Goal: Contribute content: Add original content to the website for others to see

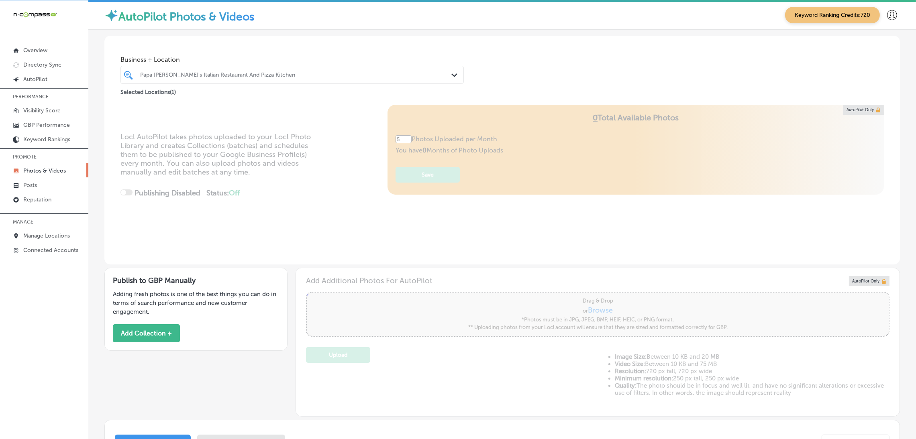
click at [45, 164] on link "Photos & Videos" at bounding box center [44, 170] width 88 height 14
click at [141, 331] on button "Add Collection +" at bounding box center [146, 333] width 67 height 18
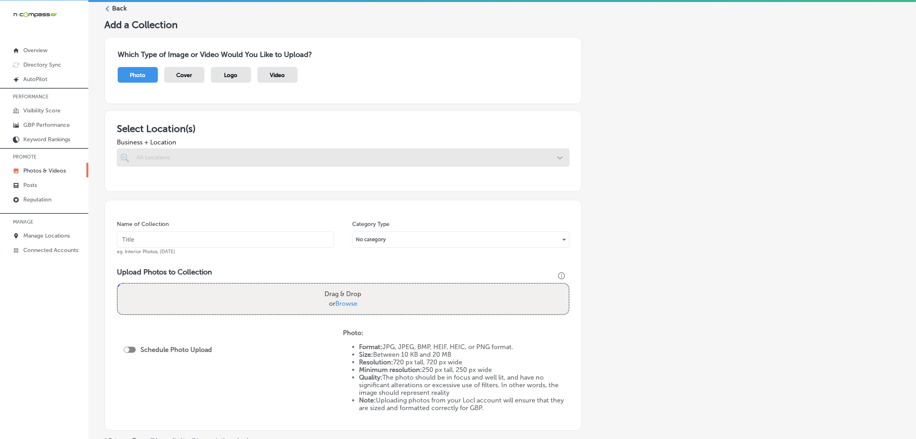
scroll to position [60, 0]
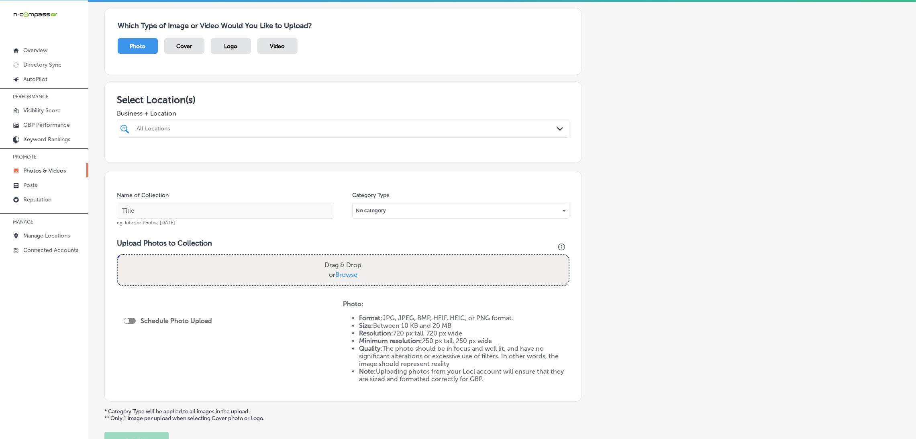
click at [277, 129] on div "All Locations" at bounding box center [347, 128] width 421 height 7
click at [298, 161] on div "Alexander Catering Company [STREET_ADDRESS][GEOGRAPHIC_DATA][STREET_ADDRESS]" at bounding box center [343, 159] width 446 height 12
type input "alexan"
click at [624, 165] on div "Add a Collection Which Type of Image or Video Would You Like to Upload? Photo C…" at bounding box center [502, 220] width 796 height 461
click at [228, 211] on input "text" at bounding box center [225, 211] width 217 height 16
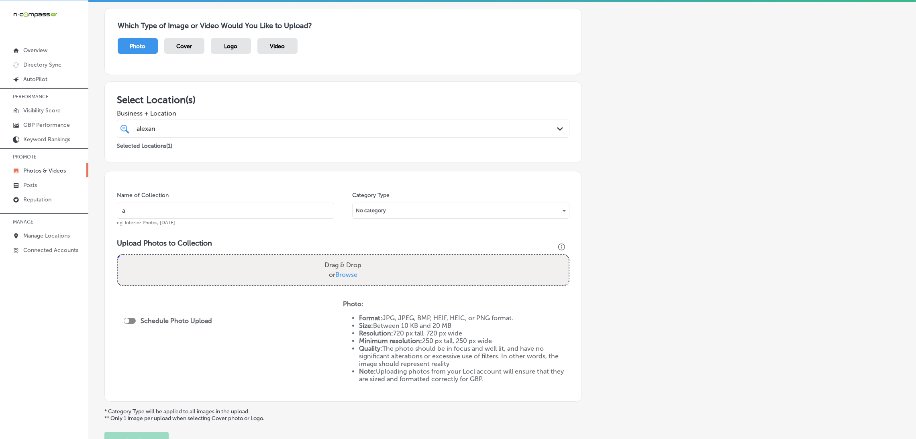
type input "[PERSON_NAME]-Catering-Company-catering-near-me"
click at [233, 214] on input "[PERSON_NAME]-Catering-Company-catering-near-me" at bounding box center [225, 211] width 217 height 16
click at [280, 239] on div "Name of Collection [PERSON_NAME]-Catering-Company-catering-near-me eg. Interior…" at bounding box center [342, 286] width 477 height 231
